Goal: Find specific page/section: Locate a particular part of the current website

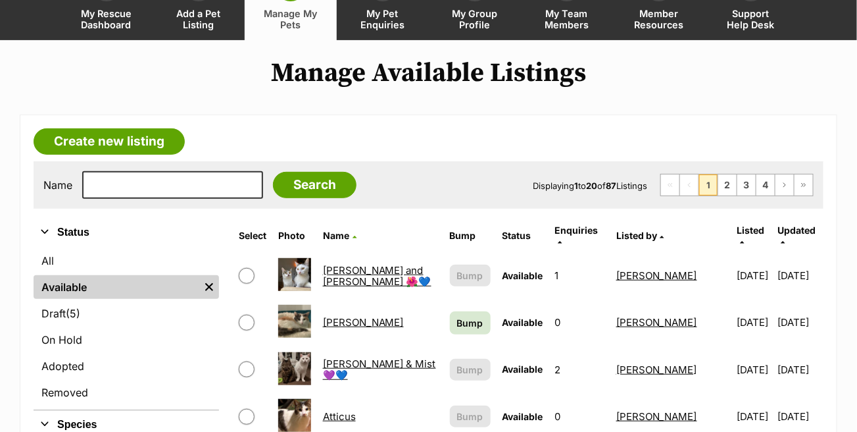
scroll to position [132, 0]
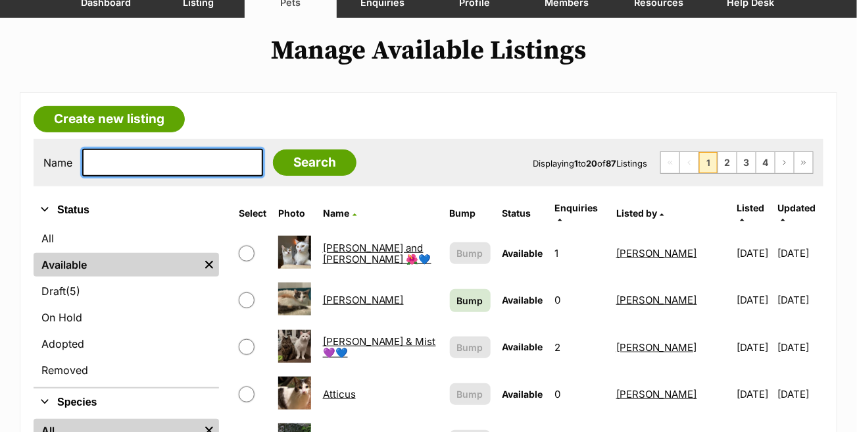
click at [151, 164] on input "text" at bounding box center [172, 163] width 181 height 28
type input "jasper"
click at [273, 149] on input "Search" at bounding box center [315, 162] width 84 height 26
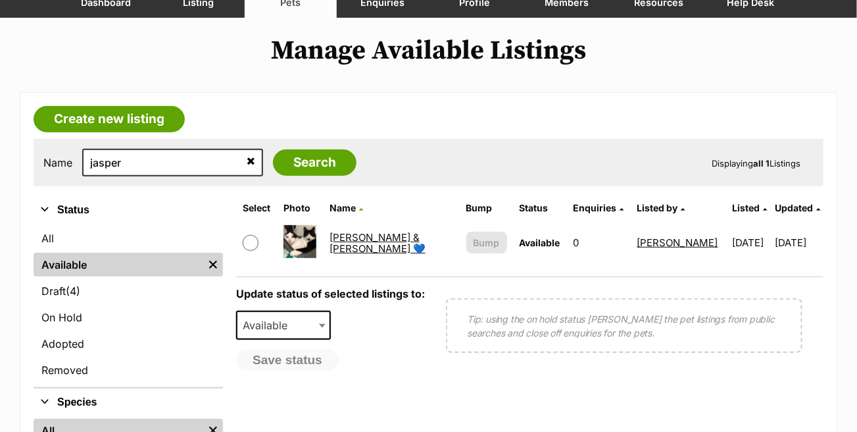
click at [370, 241] on link "Jake & Jasper 💙" at bounding box center [378, 243] width 96 height 24
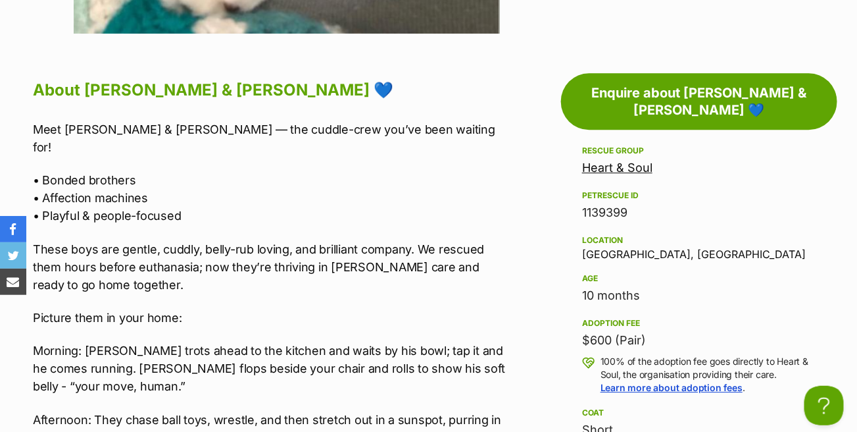
scroll to position [1118, 0]
